Goal: Information Seeking & Learning: Find specific fact

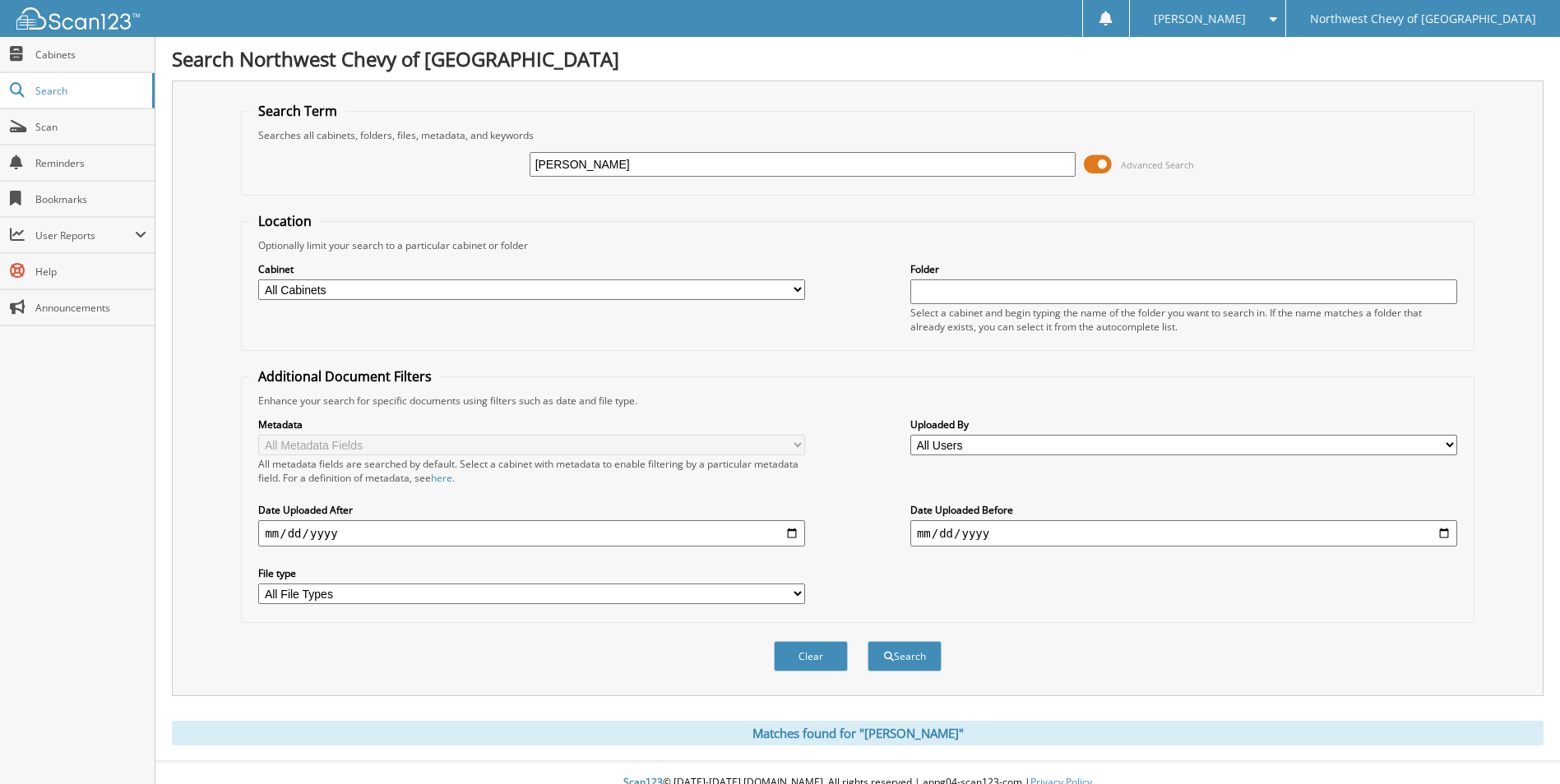
click at [714, 159] on input "[PERSON_NAME]" at bounding box center [802, 164] width 547 height 25
click at [714, 159] on input "RAMIREZ BUSTAMANTE" at bounding box center [802, 164] width 547 height 25
paste input "NNAAUG25"
type input "NNAAUG25"
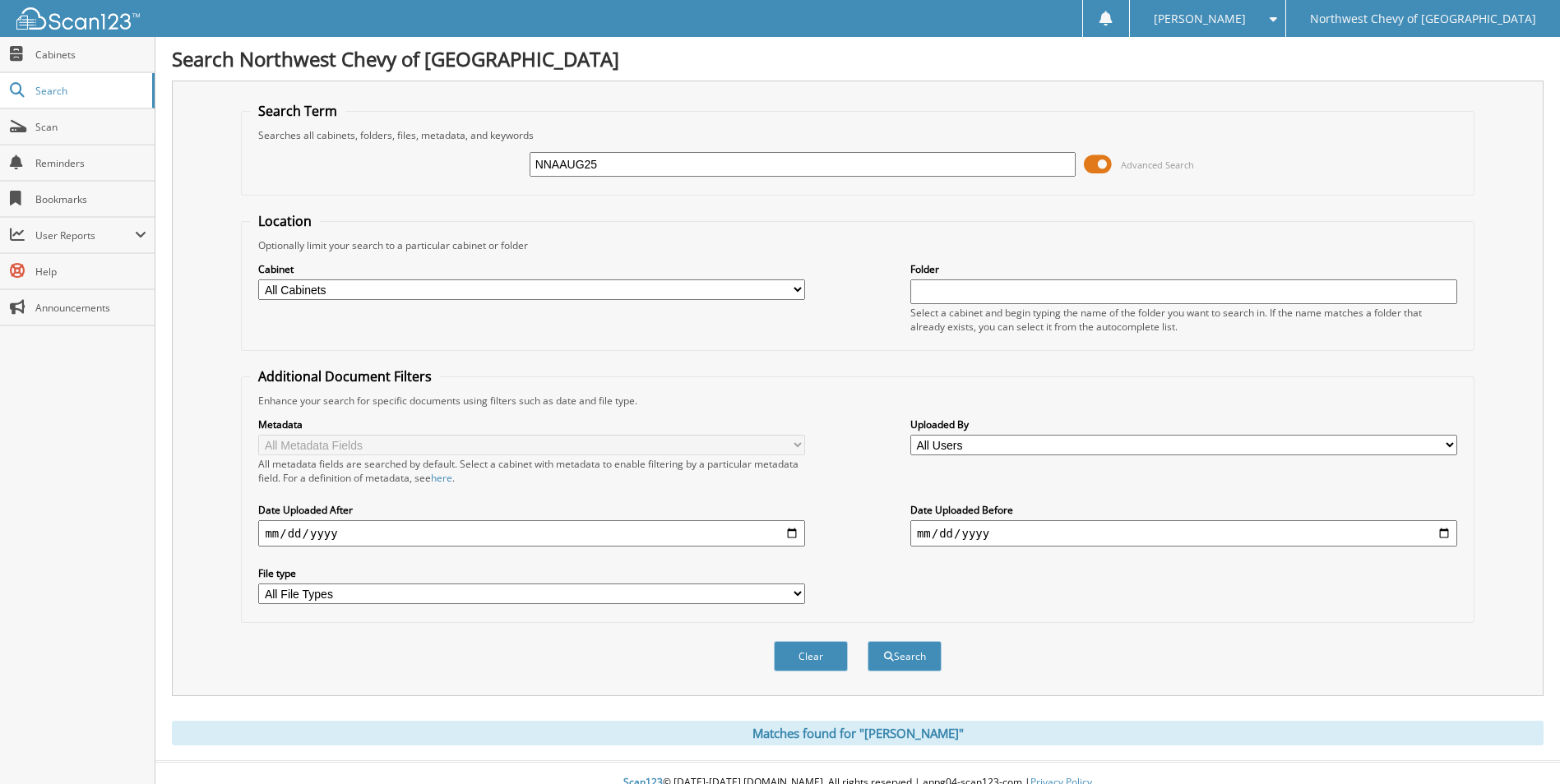
click at [867, 641] on button "Search" at bounding box center [904, 657] width 74 height 30
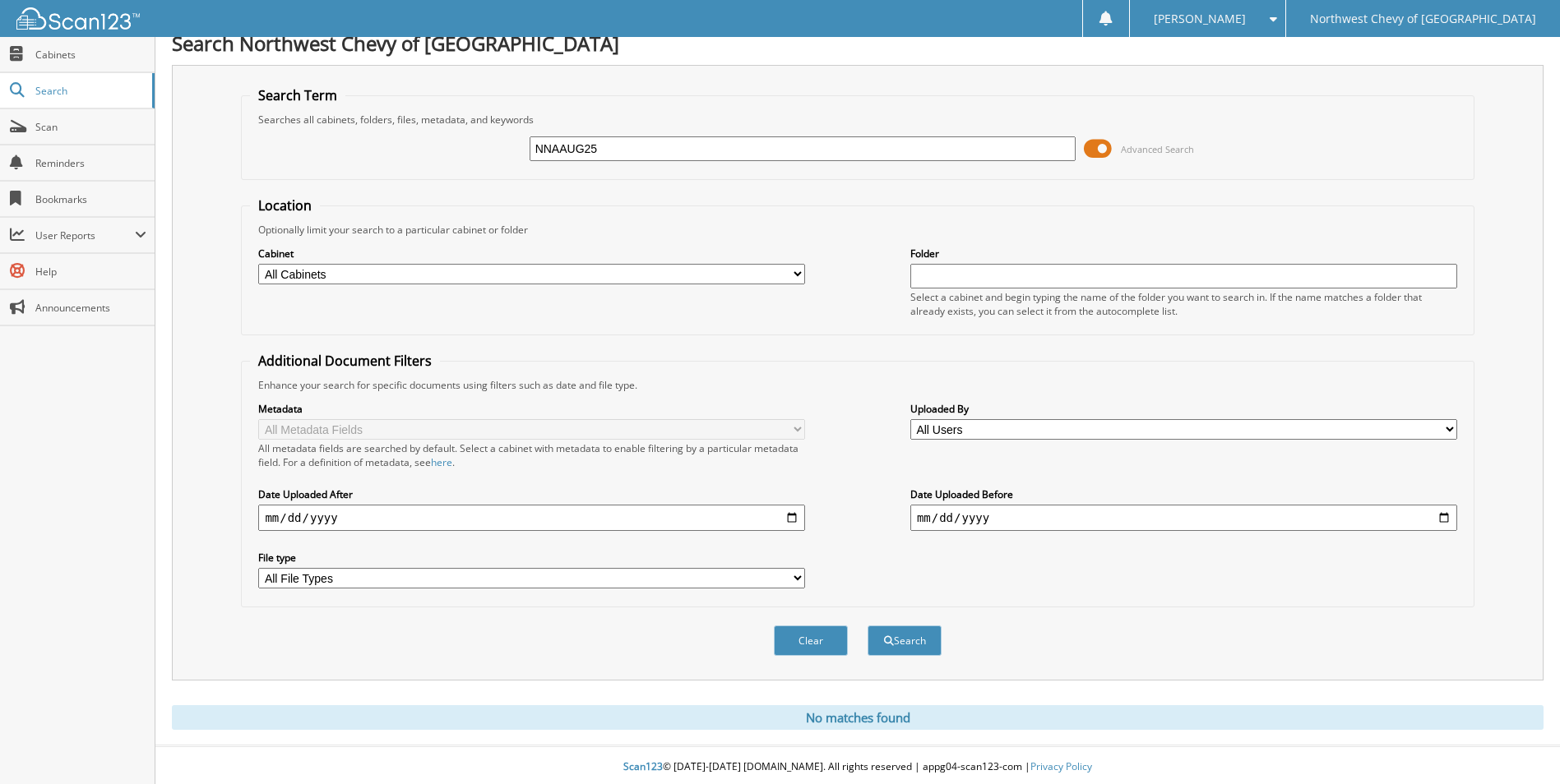
scroll to position [20, 0]
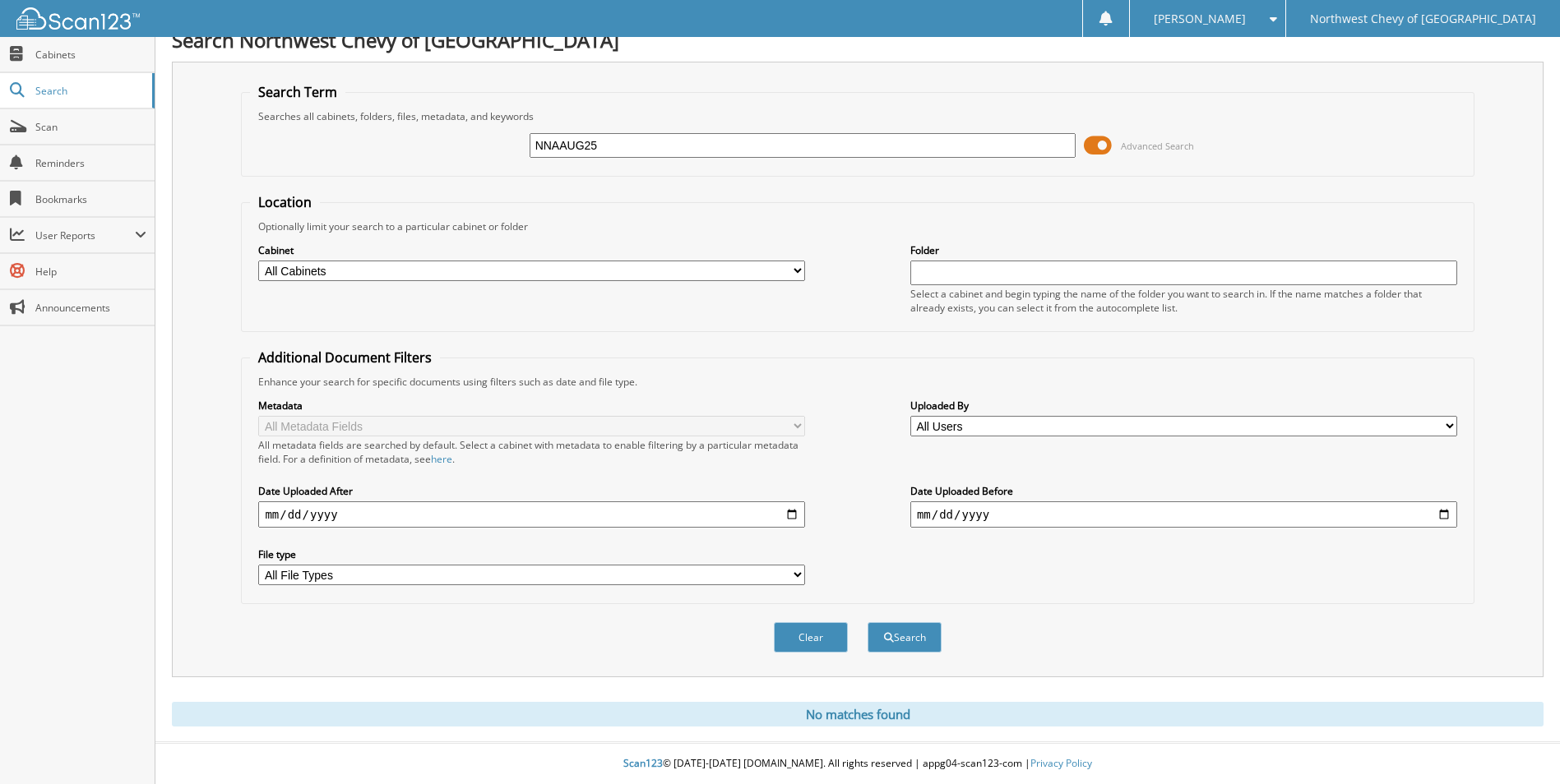
drag, startPoint x: 638, startPoint y: 146, endPoint x: 247, endPoint y: 127, distance: 391.5
click at [248, 127] on fieldset "Search Term Searches all cabinets, folders, files, metadata, and keywords NNAAU…" at bounding box center [857, 129] width 1232 height 94
type input "cortes nissan"
click at [867, 622] on button "Search" at bounding box center [904, 638] width 74 height 30
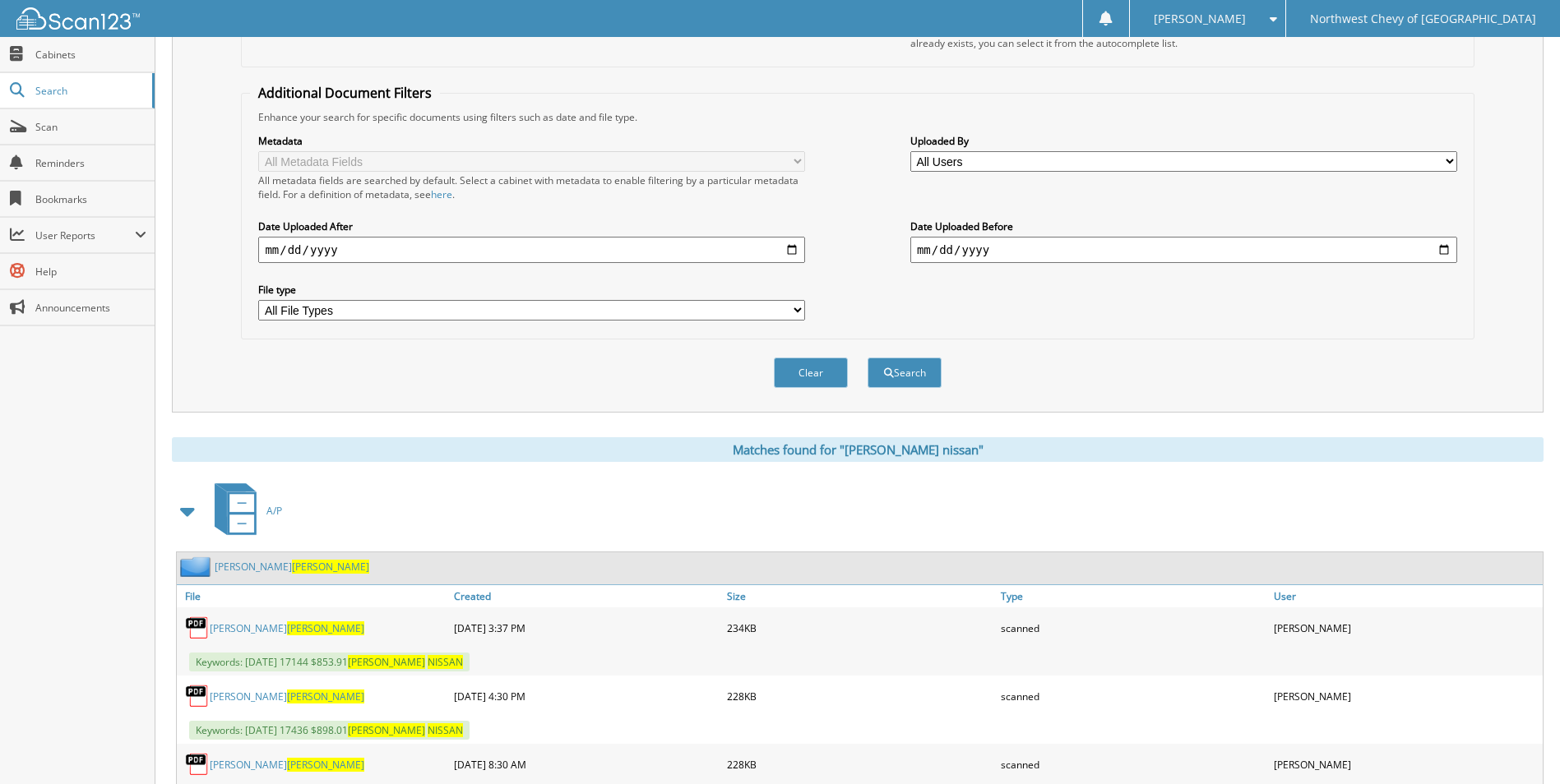
scroll to position [575, 0]
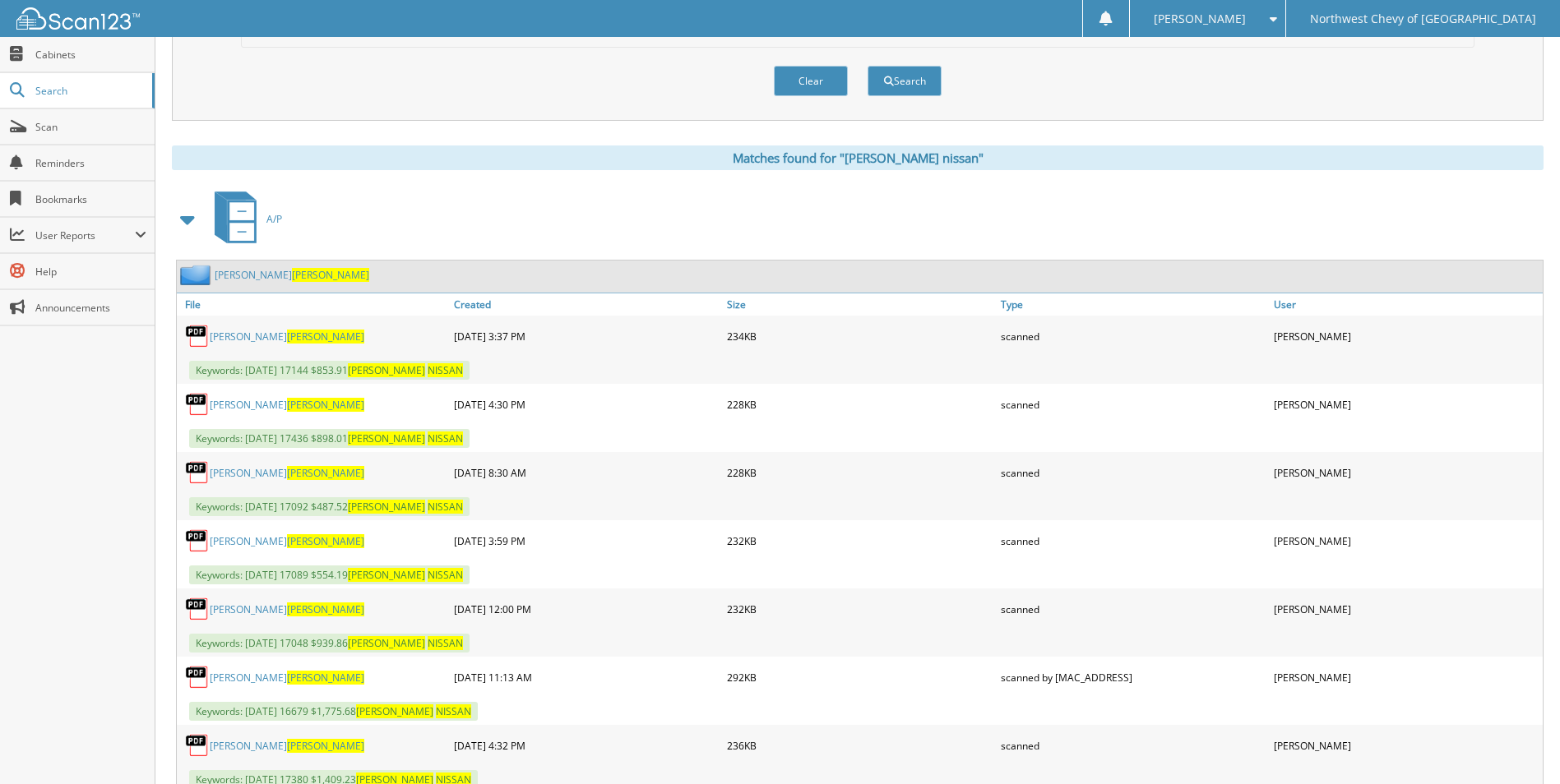
click at [287, 403] on span "[PERSON_NAME]" at bounding box center [325, 405] width 77 height 14
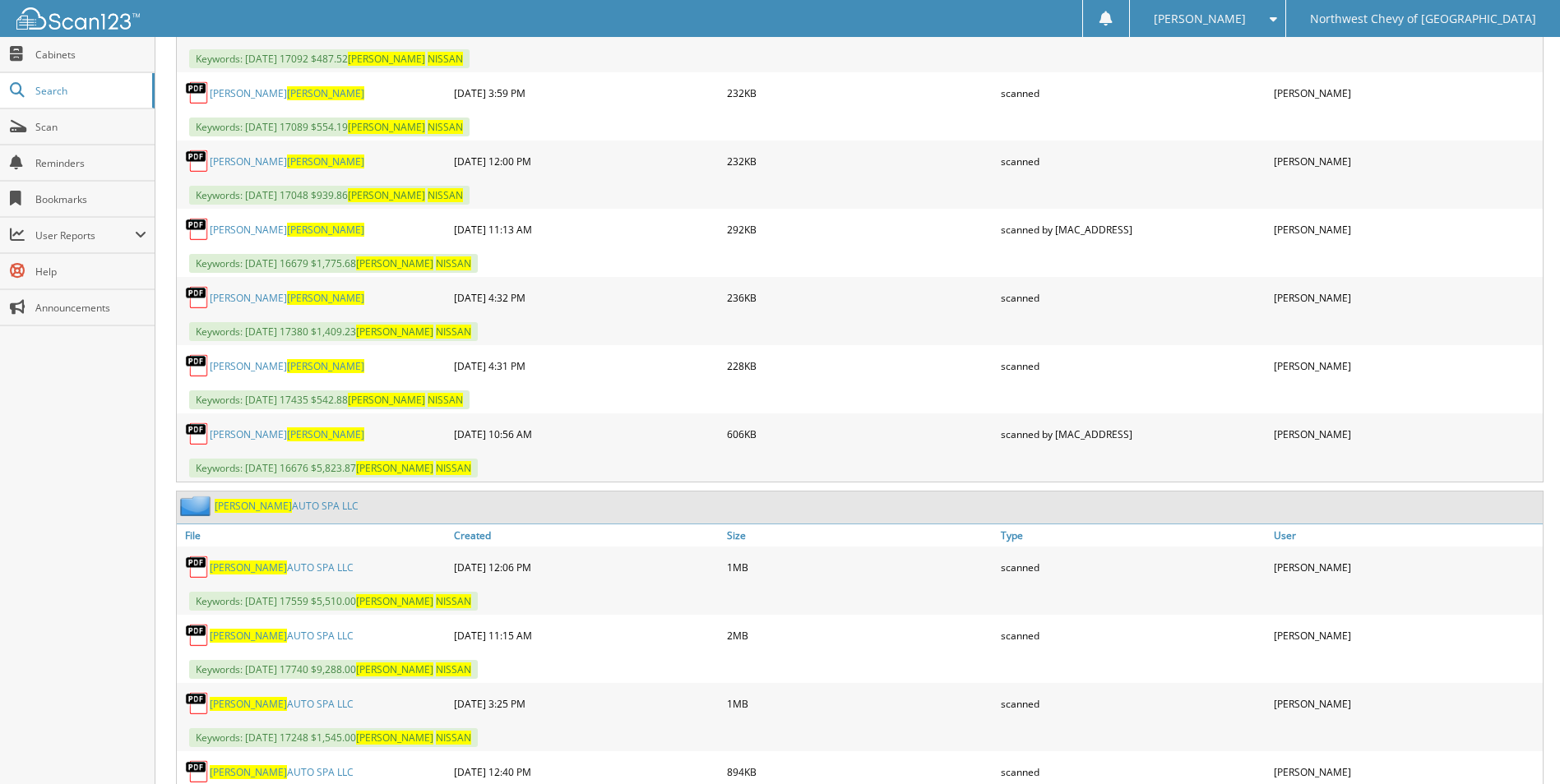
scroll to position [1068, 0]
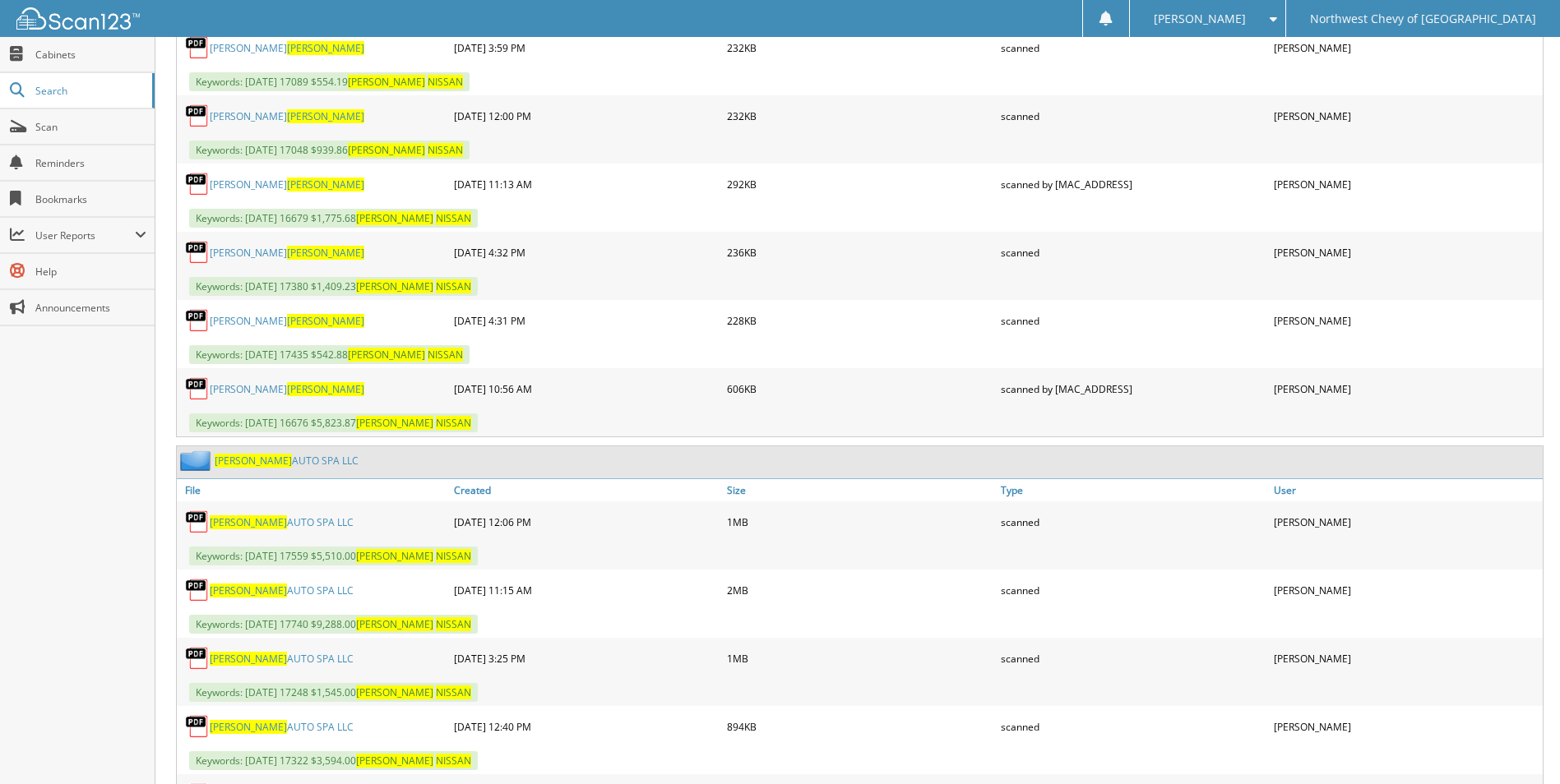
click at [271, 521] on link "[PERSON_NAME] AUTO SPA LLC" at bounding box center [281, 522] width 144 height 14
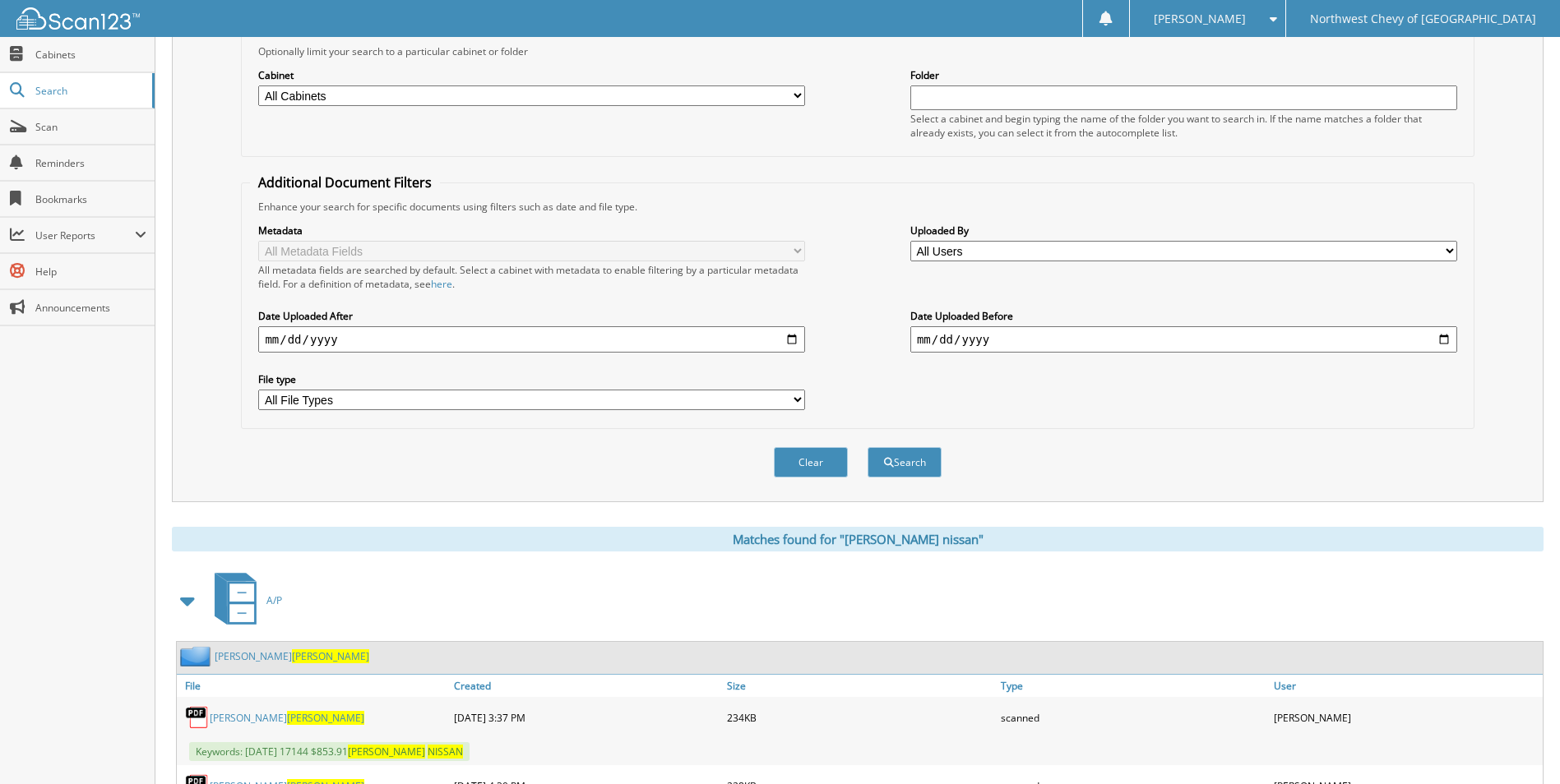
scroll to position [82, 0]
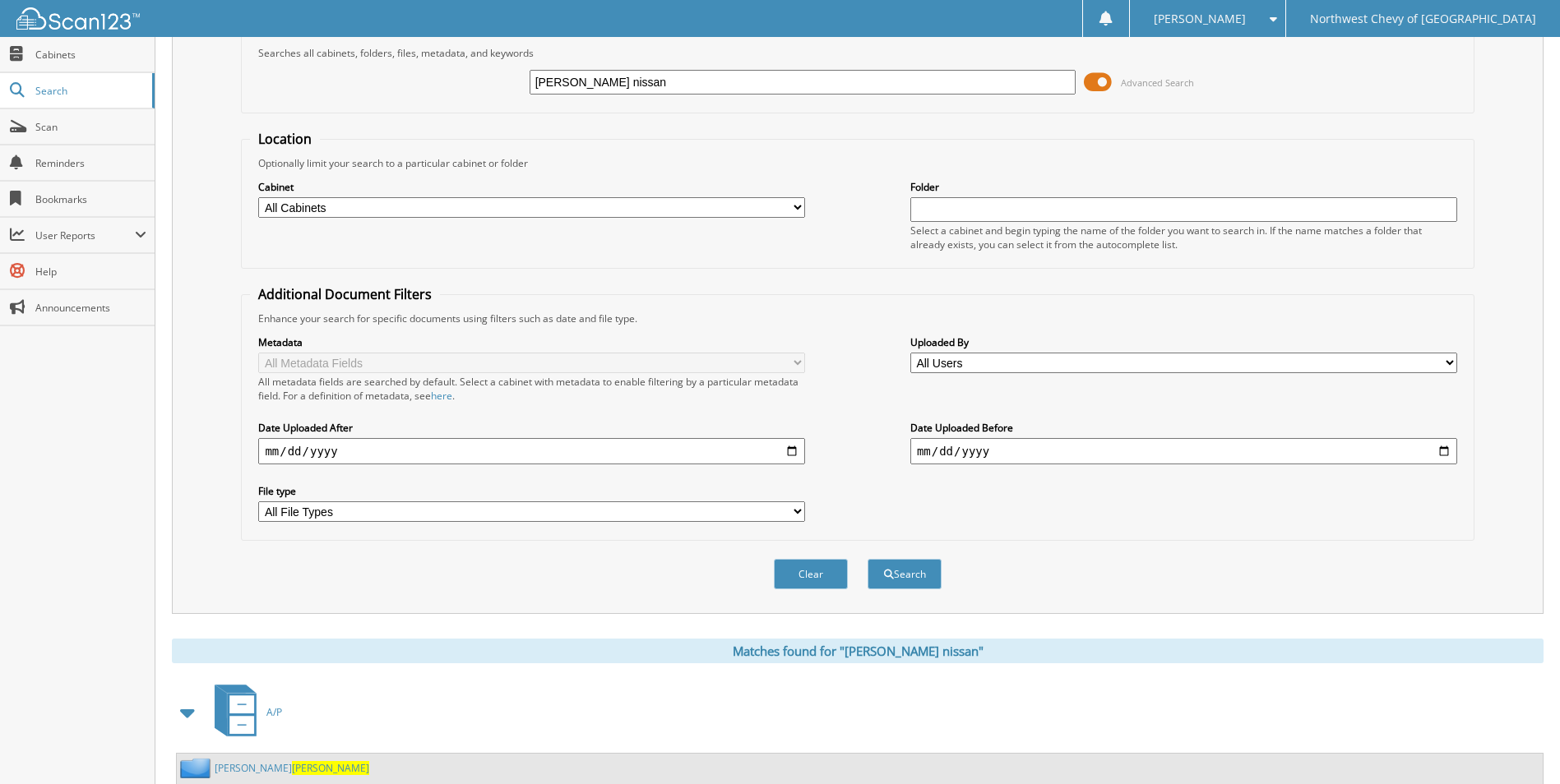
drag, startPoint x: 655, startPoint y: 81, endPoint x: 337, endPoint y: 80, distance: 318.0
click at [337, 80] on div "[PERSON_NAME] nissan Advanced Search" at bounding box center [857, 82] width 1214 height 45
type input "8"
type input "8480"
click at [867, 559] on button "Search" at bounding box center [904, 574] width 74 height 30
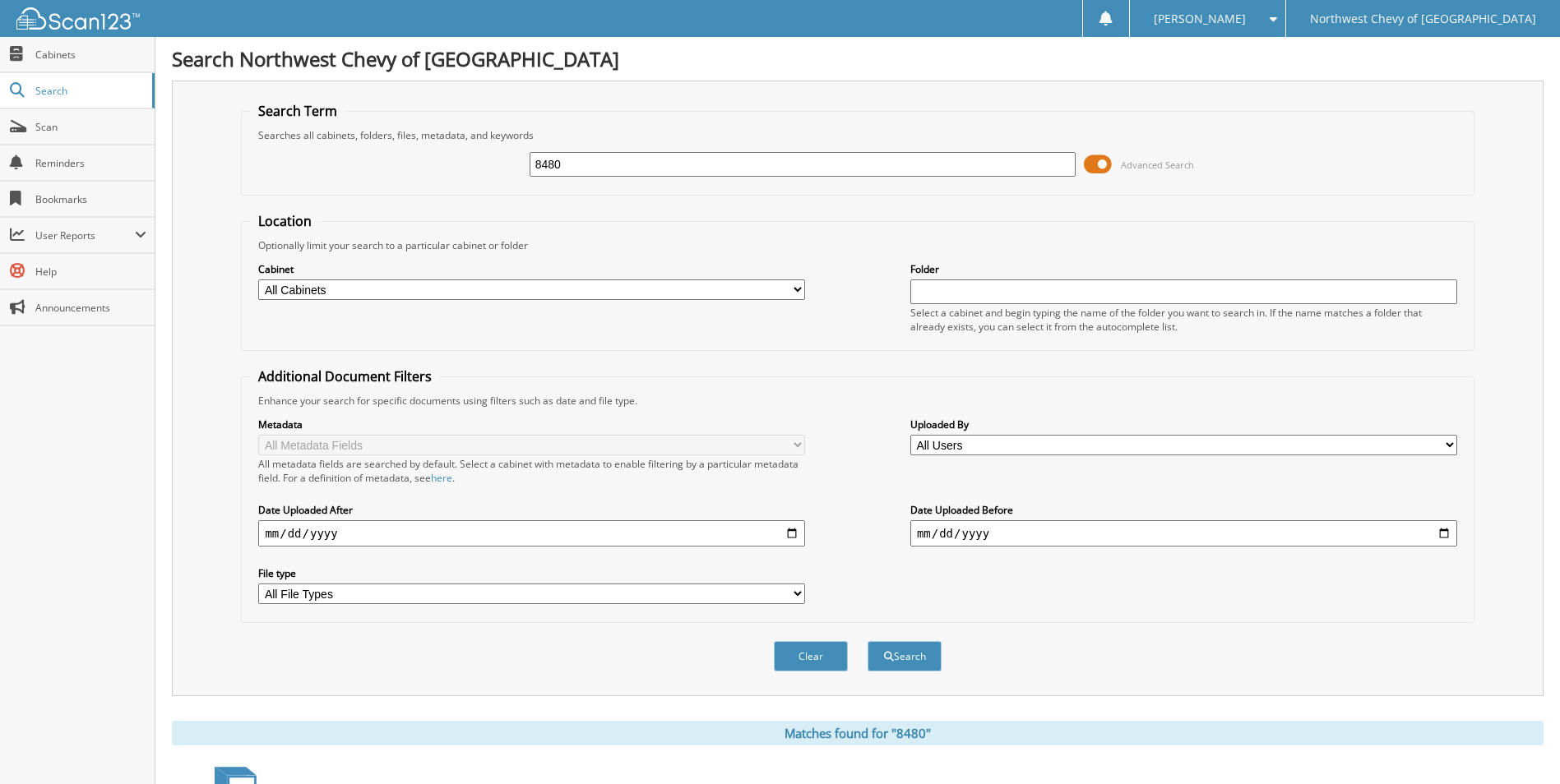
drag, startPoint x: 742, startPoint y: 158, endPoint x: 356, endPoint y: 149, distance: 386.1
click at [356, 149] on div "8480 Advanced Search" at bounding box center [857, 164] width 1214 height 45
paste input "17761"
type input "17761"
click at [867, 641] on button "Search" at bounding box center [904, 657] width 74 height 30
